Goal: Task Accomplishment & Management: Manage account settings

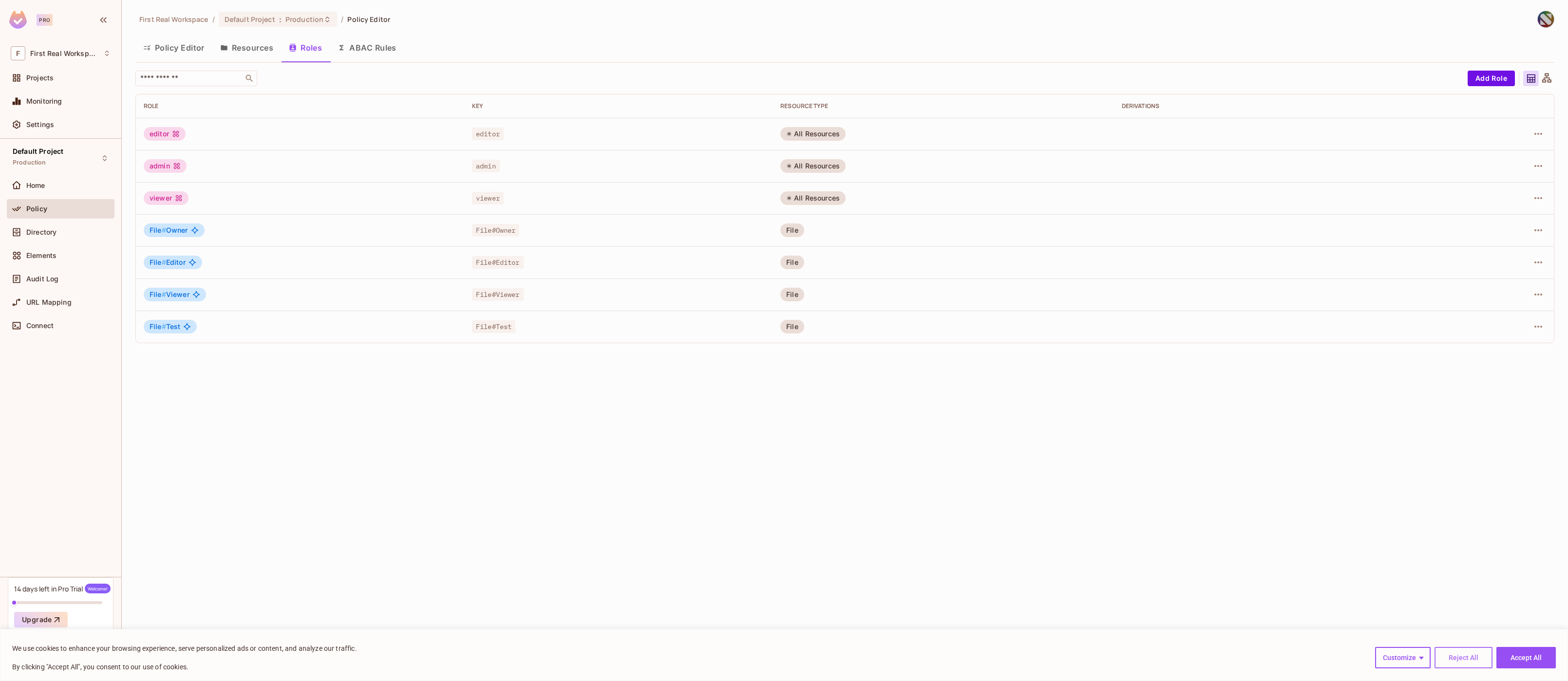
click at [1461, 658] on button "Reject All" at bounding box center [1463, 658] width 58 height 21
click at [1491, 77] on button "Add Role" at bounding box center [1491, 78] width 47 height 16
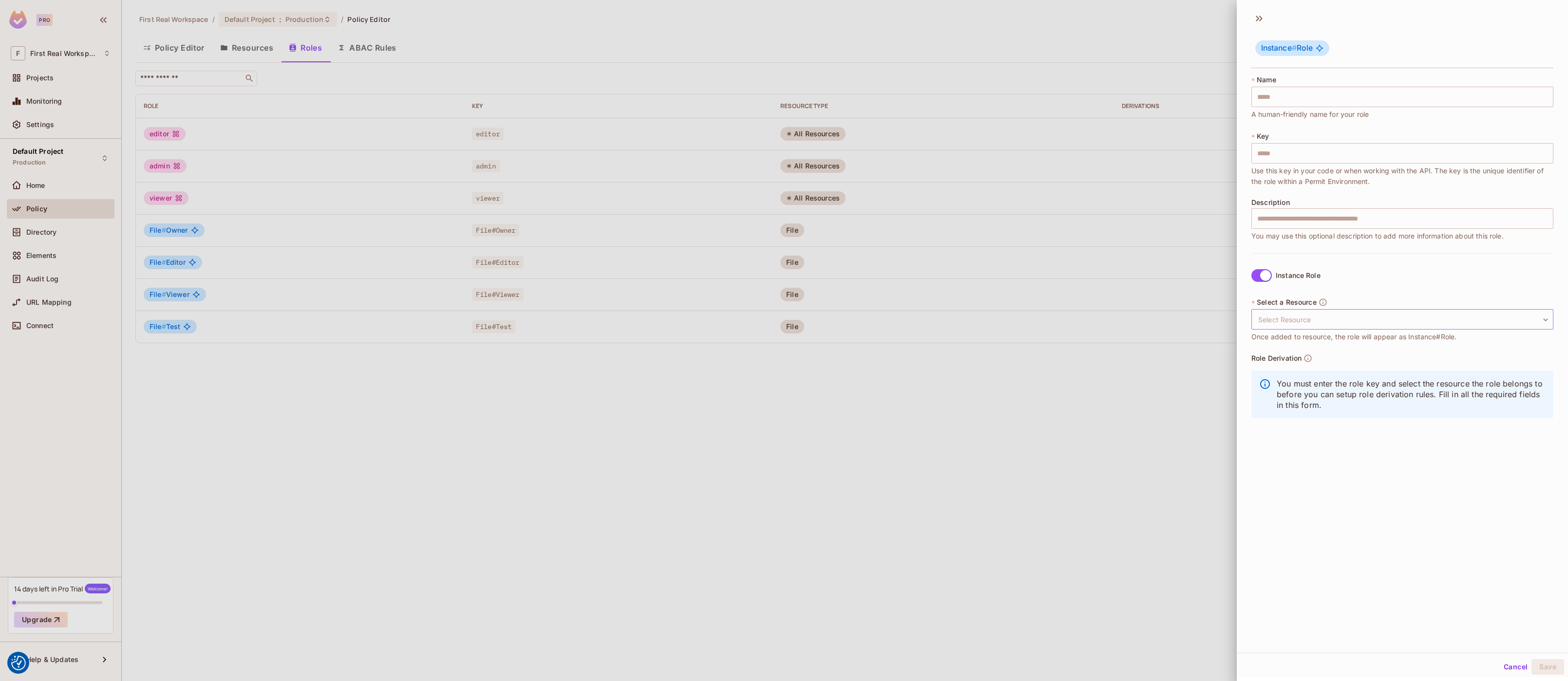
click at [1280, 321] on body "We use cookies to enhance your browsing experience, serve personalized ads or c…" at bounding box center [784, 340] width 1568 height 681
drag, startPoint x: 1282, startPoint y: 364, endPoint x: 1295, endPoint y: 226, distance: 138.6
click at [1284, 362] on li "File" at bounding box center [1395, 365] width 287 height 17
type input "****"
click at [1284, 105] on div "* Name ​ A human-friendly name for your role" at bounding box center [1403, 97] width 302 height 45
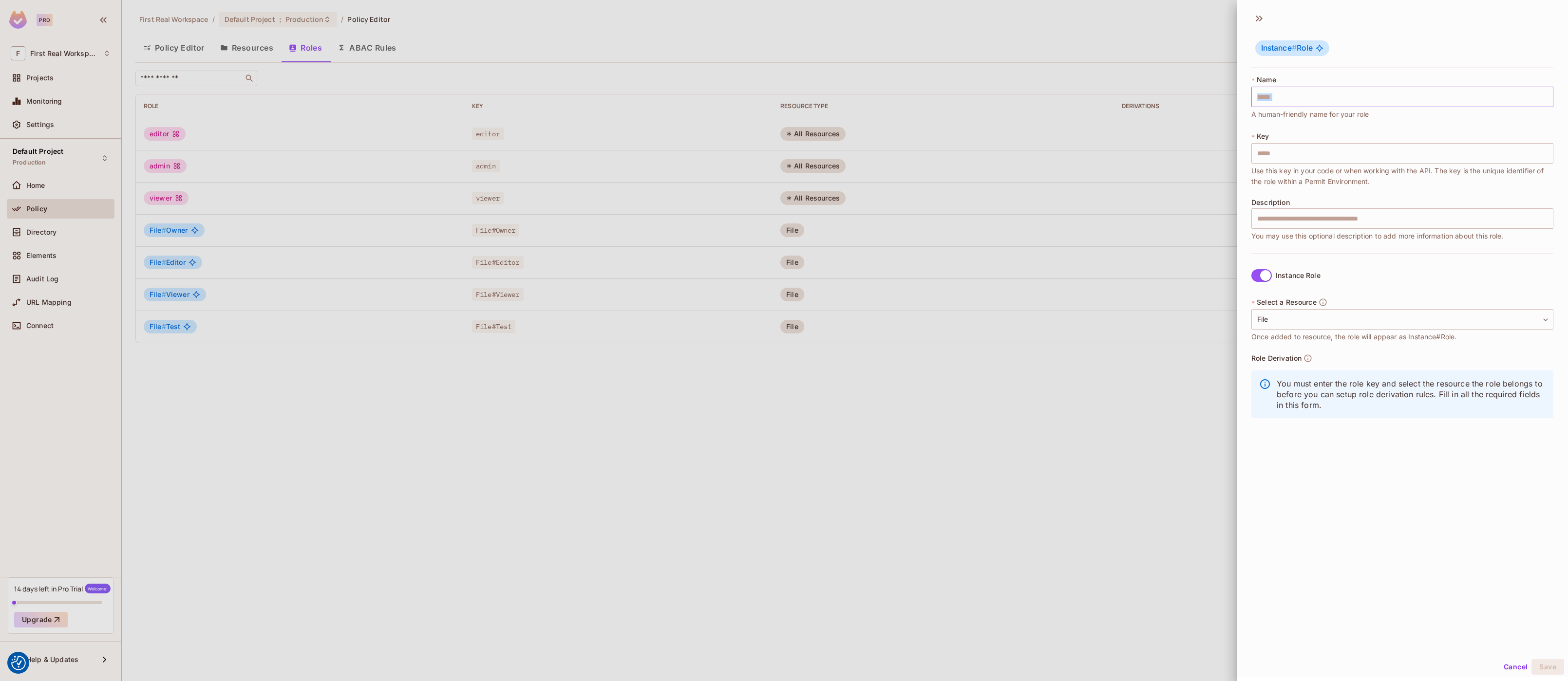
click at [1301, 99] on input "text" at bounding box center [1403, 96] width 302 height 20
type input "*"
type input "**"
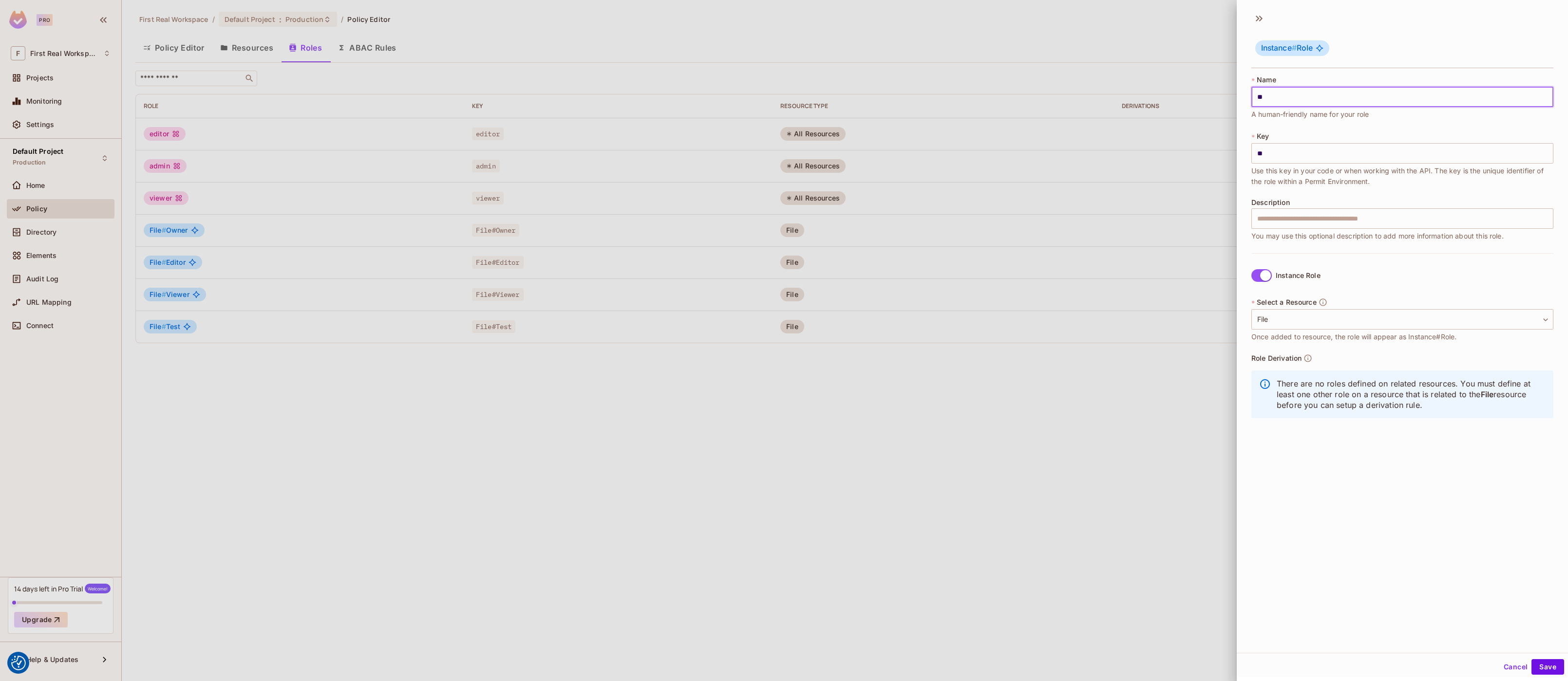
type input "***"
type input "****"
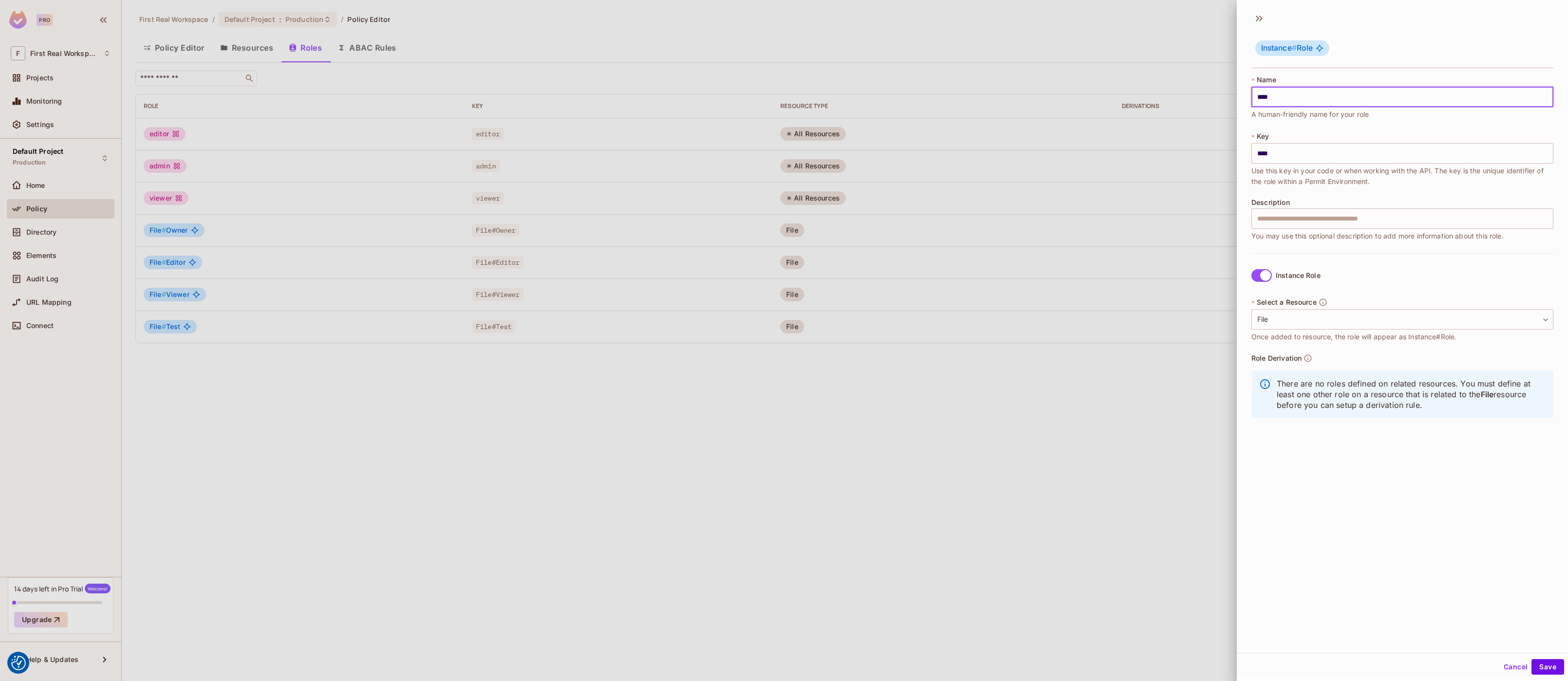
click at [1097, 440] on div at bounding box center [784, 340] width 1568 height 681
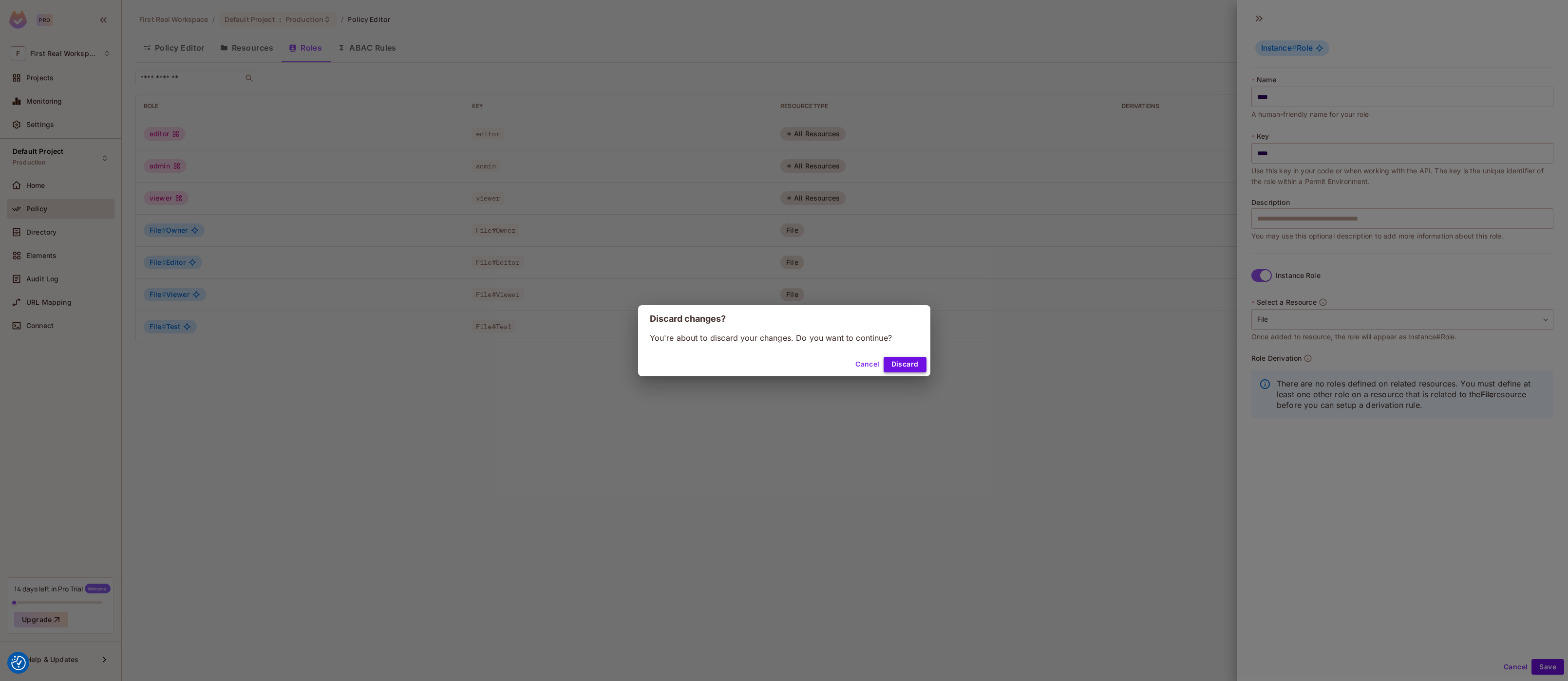
click at [900, 364] on button "Discard" at bounding box center [905, 364] width 43 height 16
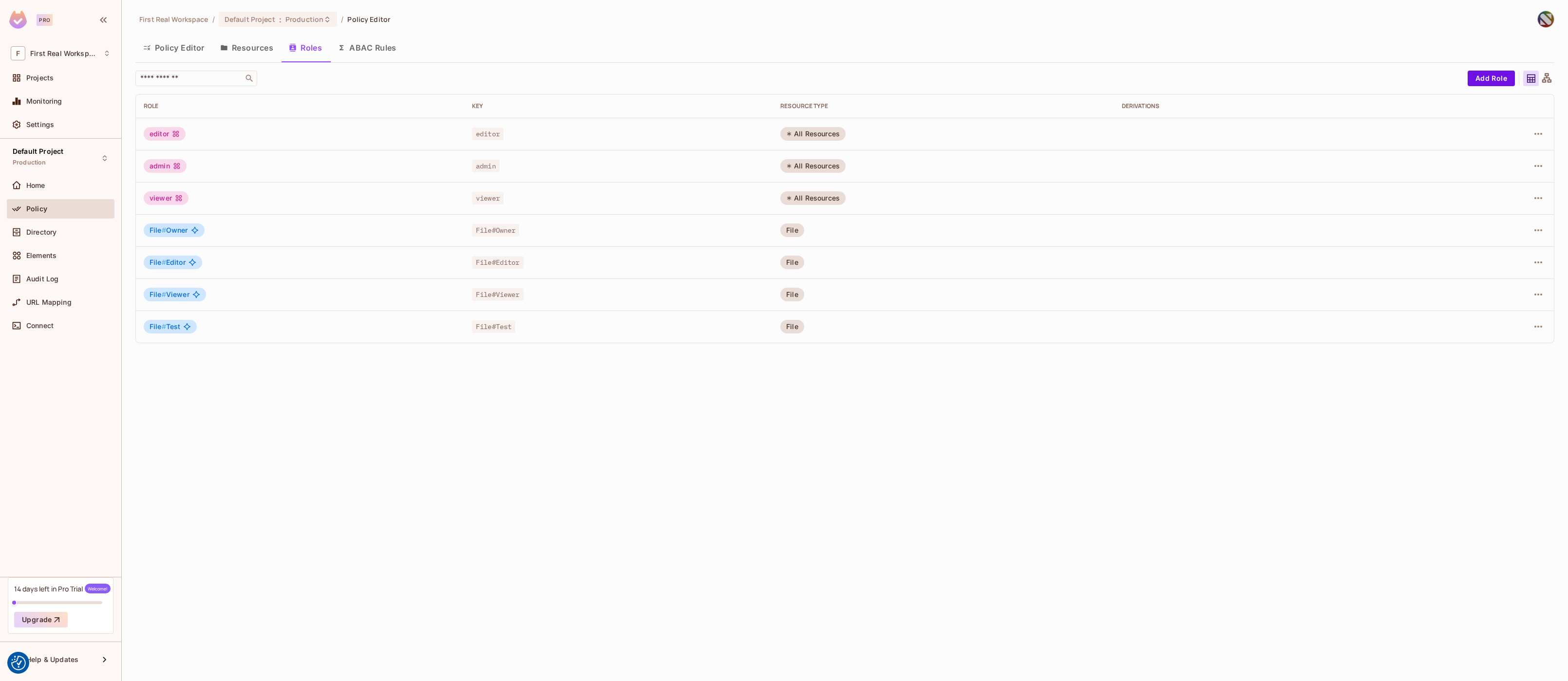
drag, startPoint x: 1124, startPoint y: 413, endPoint x: 1219, endPoint y: 408, distance: 95.1
click at [1135, 413] on div "First Real Workspace / Default Project : Production / Policy Editor Policy Edit…" at bounding box center [845, 340] width 1447 height 681
click at [1535, 324] on icon "button" at bounding box center [1538, 326] width 11 height 11
click at [1478, 392] on span "Delete Role" at bounding box center [1499, 392] width 43 height 16
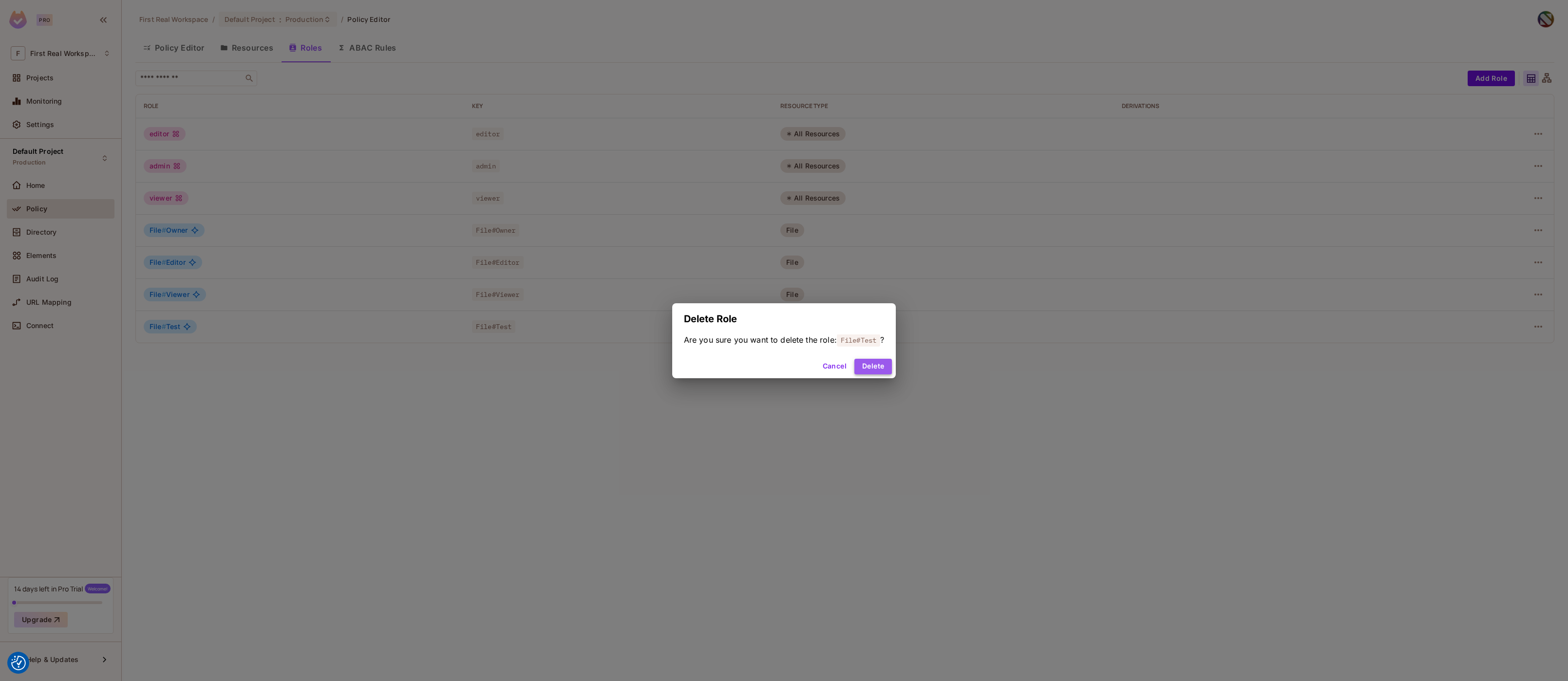
click at [869, 365] on button "Delete" at bounding box center [874, 367] width 38 height 16
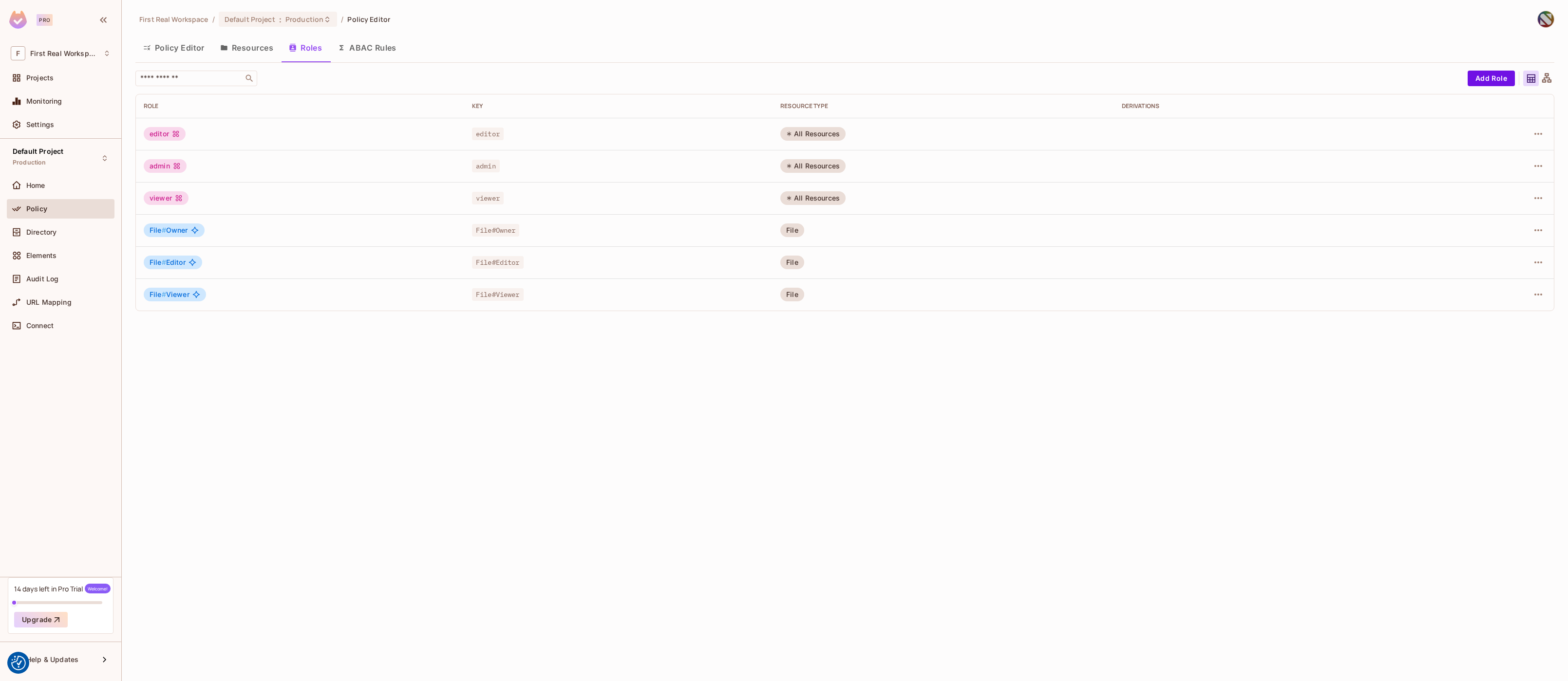
click at [268, 48] on button "Resources" at bounding box center [246, 48] width 69 height 24
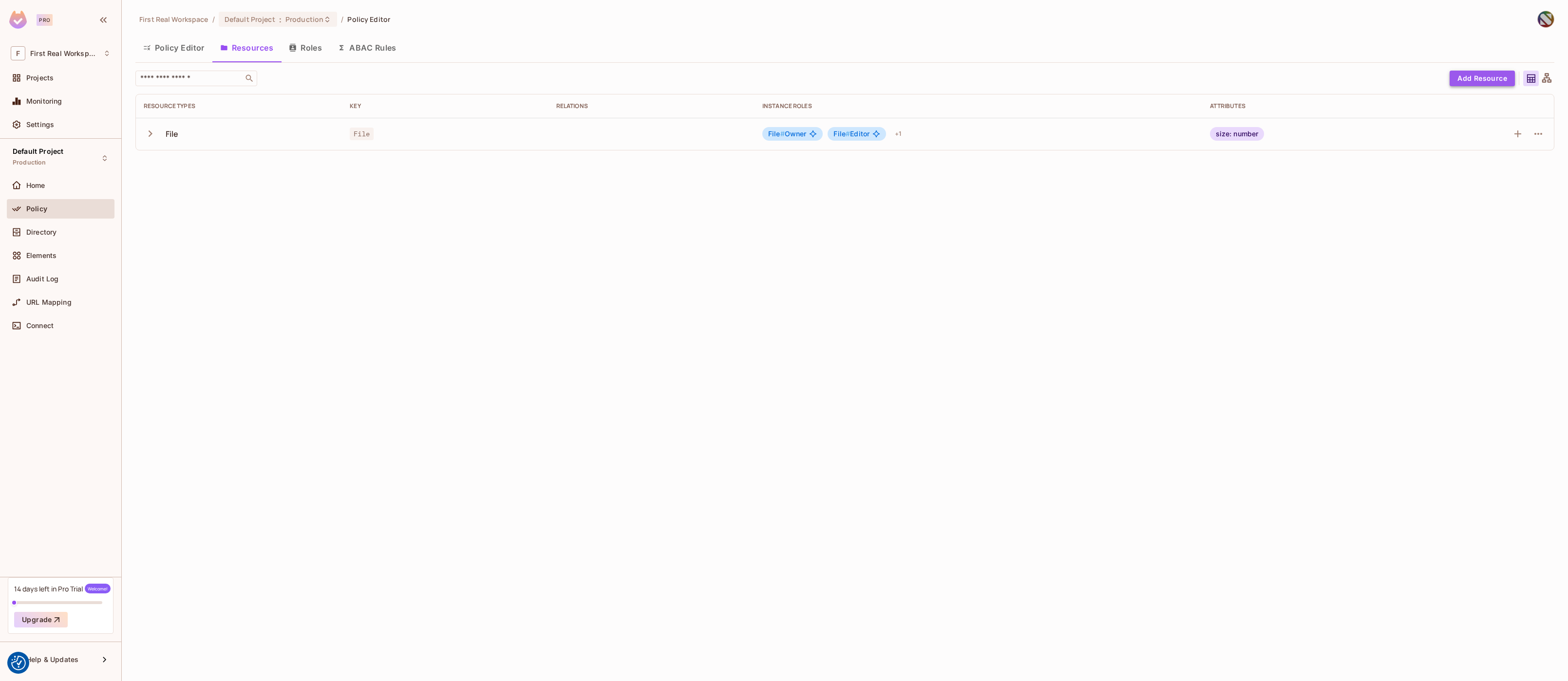
click at [1491, 73] on button "Add Resource" at bounding box center [1482, 78] width 65 height 16
